Goal: Task Accomplishment & Management: Use online tool/utility

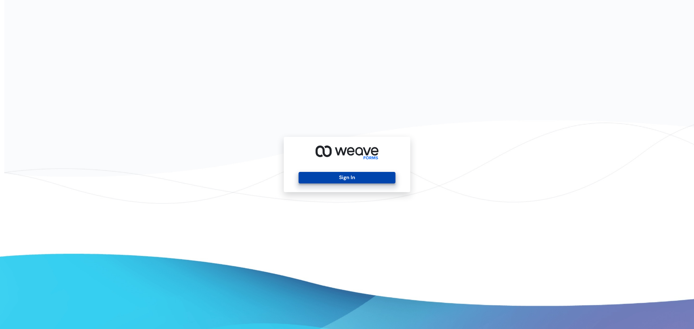
click at [327, 178] on button "Sign In" at bounding box center [347, 178] width 97 height 12
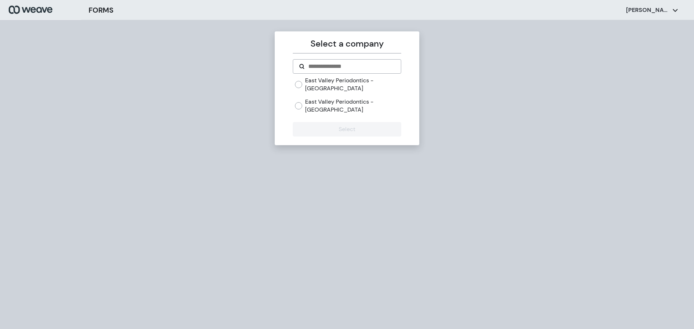
click at [358, 101] on label "East Valley Periodontics - [GEOGRAPHIC_DATA]" at bounding box center [353, 106] width 96 height 16
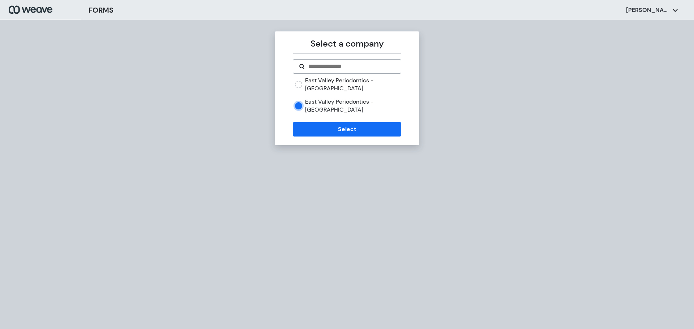
click at [351, 85] on label "East Valley Periodontics - [GEOGRAPHIC_DATA]" at bounding box center [353, 85] width 96 height 16
click at [349, 102] on label "East Valley Periodontics - [GEOGRAPHIC_DATA]" at bounding box center [353, 106] width 96 height 16
click at [345, 122] on button "Select" at bounding box center [347, 129] width 108 height 14
